Goal: Find specific page/section: Find specific page/section

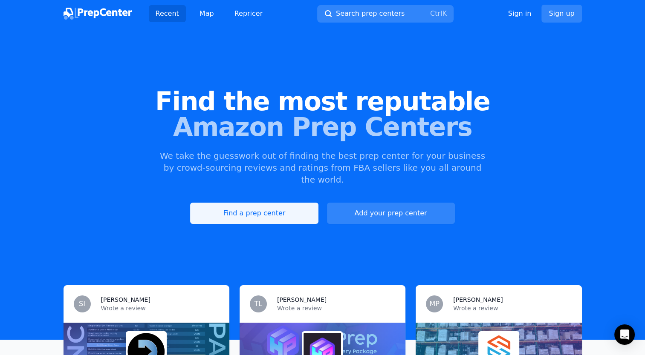
click at [256, 203] on link "Find a prep center" at bounding box center [254, 213] width 128 height 21
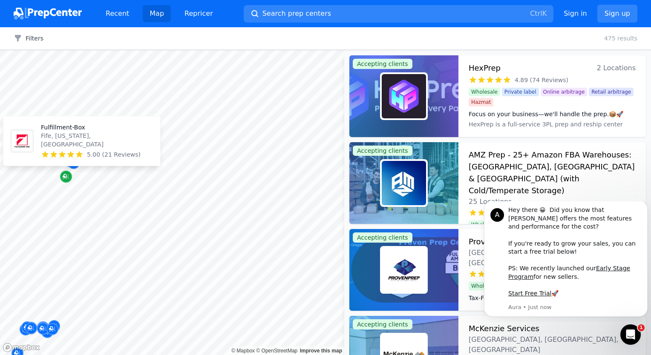
click at [66, 176] on icon "Map marker" at bounding box center [66, 177] width 7 height 9
click at [64, 180] on icon "Map marker" at bounding box center [66, 177] width 7 height 9
click at [65, 177] on icon "Map marker" at bounding box center [65, 176] width 4 height 4
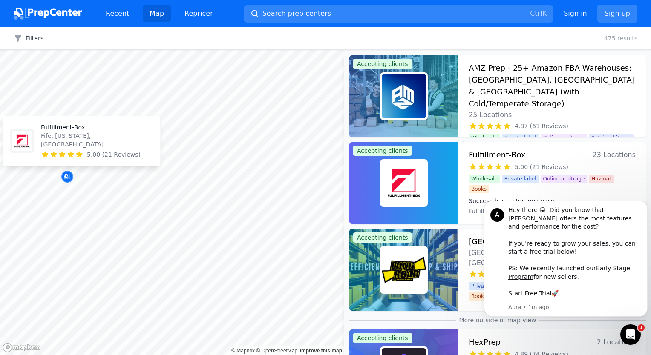
click at [68, 146] on p "Fife, [US_STATE], [GEOGRAPHIC_DATA]" at bounding box center [97, 140] width 112 height 17
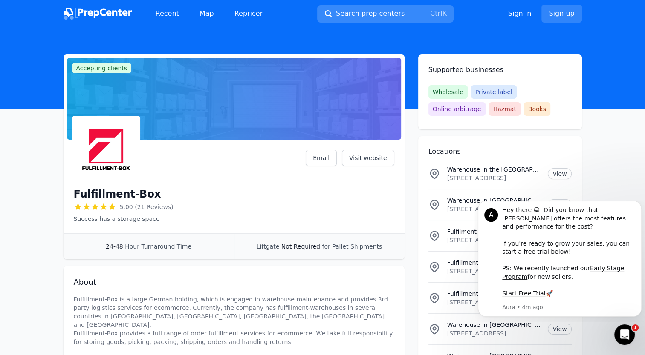
click at [364, 11] on span "Search prep centers" at bounding box center [370, 14] width 69 height 10
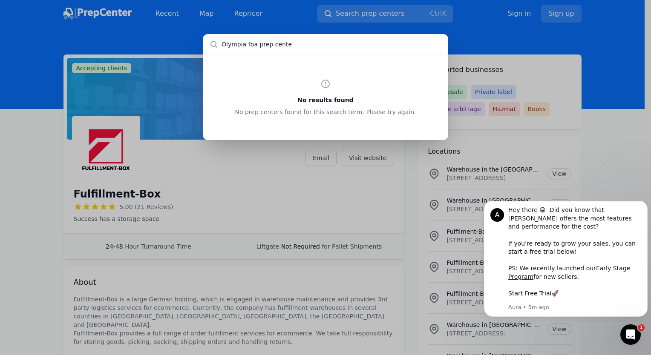
type input "Olympia fba prep center"
click at [308, 16] on div "No results found No prep centers found for this search term. Please try again." at bounding box center [325, 177] width 651 height 355
